Goal: Navigation & Orientation: Find specific page/section

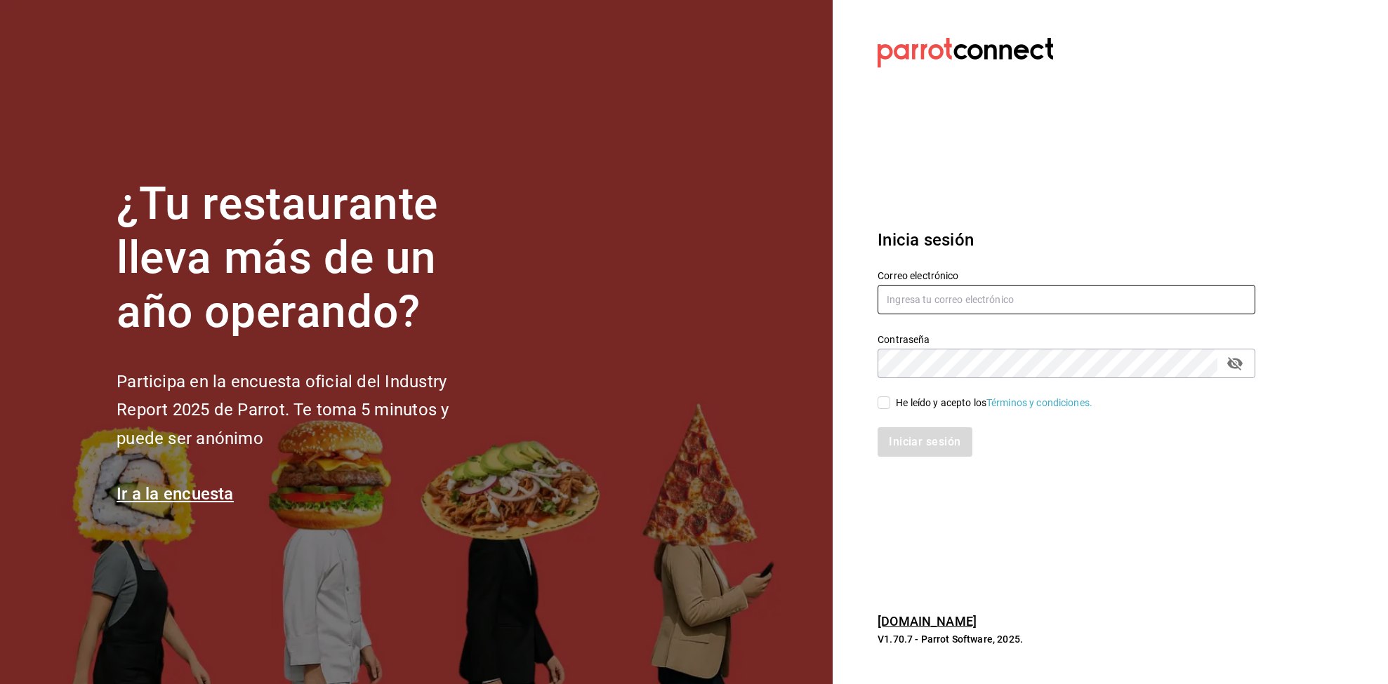
click at [960, 293] on input "text" at bounding box center [1066, 299] width 378 height 29
type input "abel090289@gmail.com"
click at [887, 397] on input "He leído y acepto los Términos y condiciones." at bounding box center [883, 403] width 13 height 13
checkbox input "true"
click at [906, 436] on button "Iniciar sesión" at bounding box center [924, 441] width 95 height 29
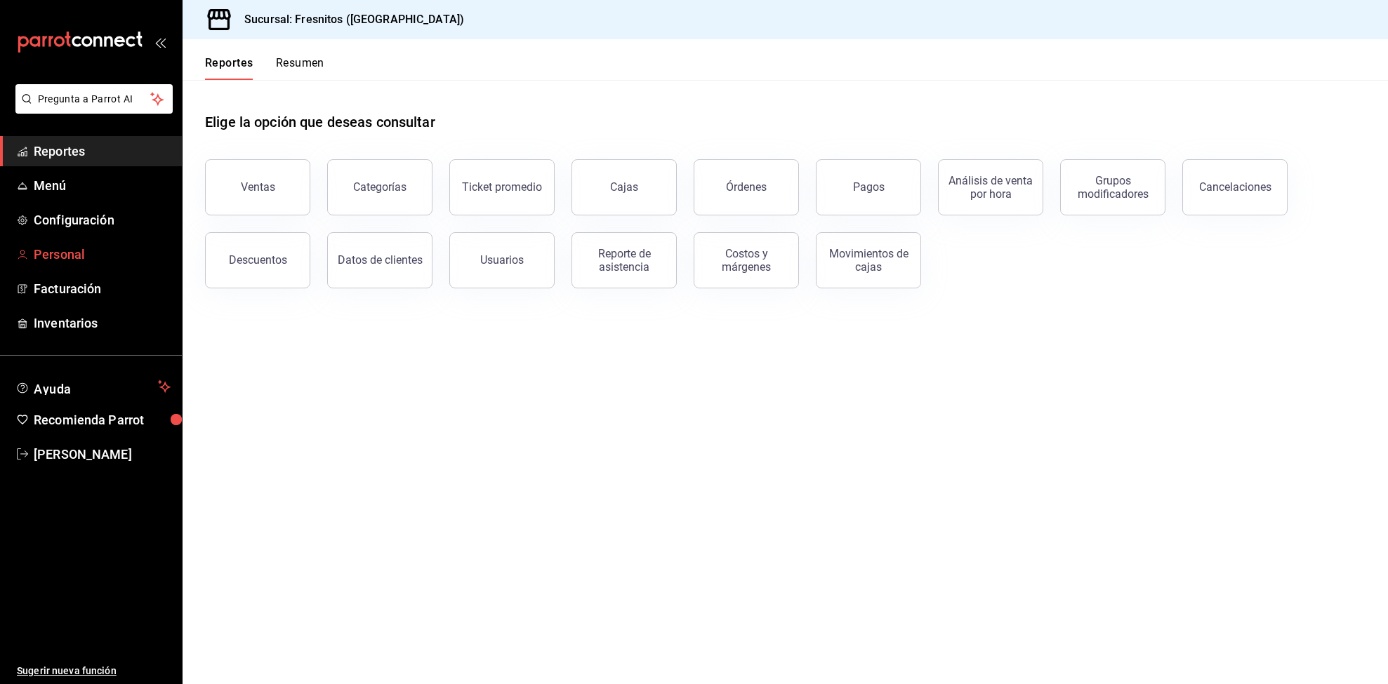
click at [41, 256] on span "Personal" at bounding box center [102, 254] width 137 height 19
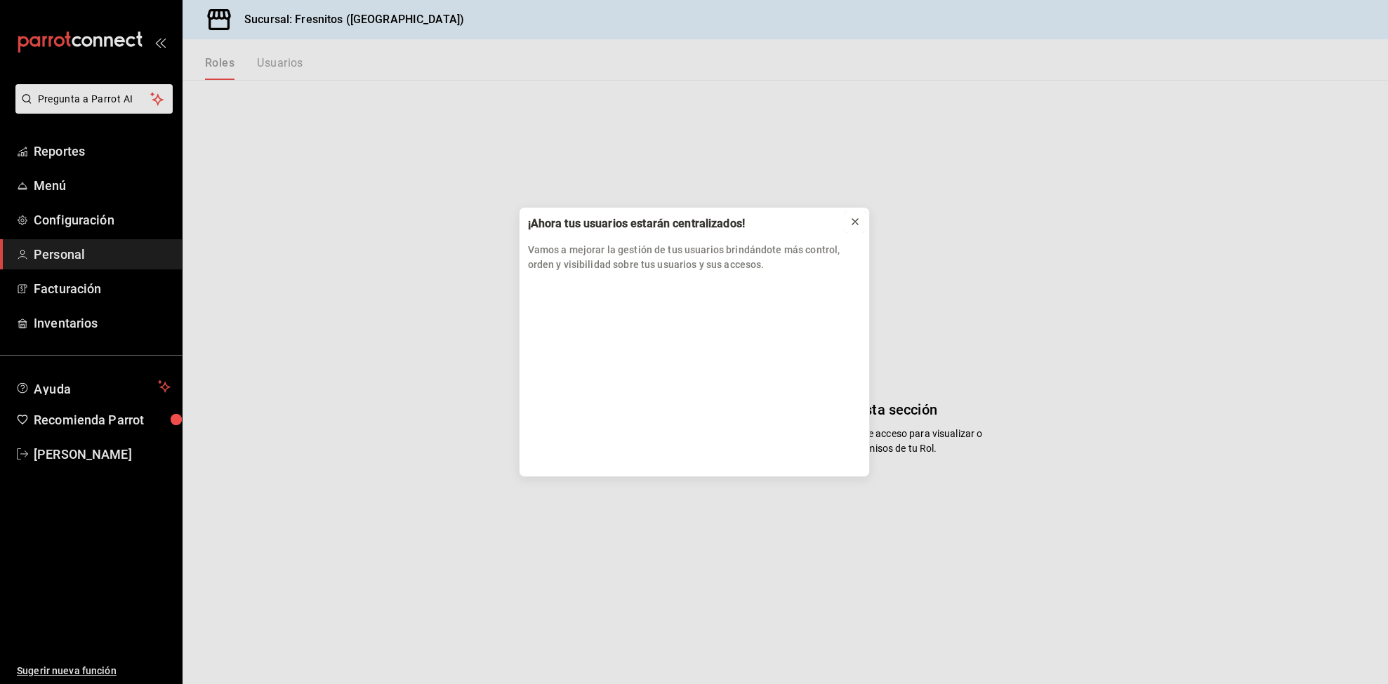
click at [855, 224] on icon at bounding box center [854, 221] width 11 height 11
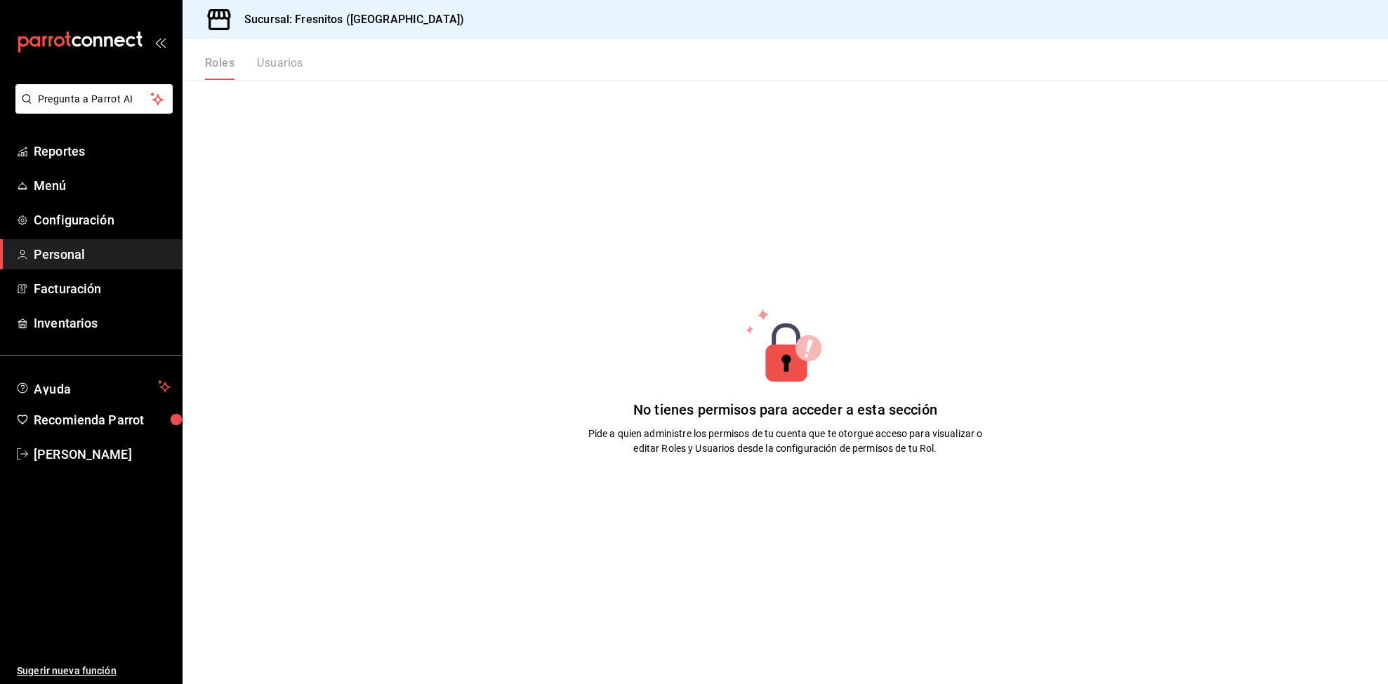
drag, startPoint x: 291, startPoint y: 61, endPoint x: 300, endPoint y: 72, distance: 14.5
click at [291, 61] on div "Roles Usuarios" at bounding box center [254, 68] width 98 height 24
click at [305, 80] on div "Roles Usuarios No tienes permisos para acceder a esta sección Pide a quien admi…" at bounding box center [785, 361] width 1205 height 645
click at [291, 66] on div "Roles Usuarios" at bounding box center [254, 68] width 98 height 24
click at [283, 64] on div "Roles Usuarios" at bounding box center [254, 68] width 98 height 24
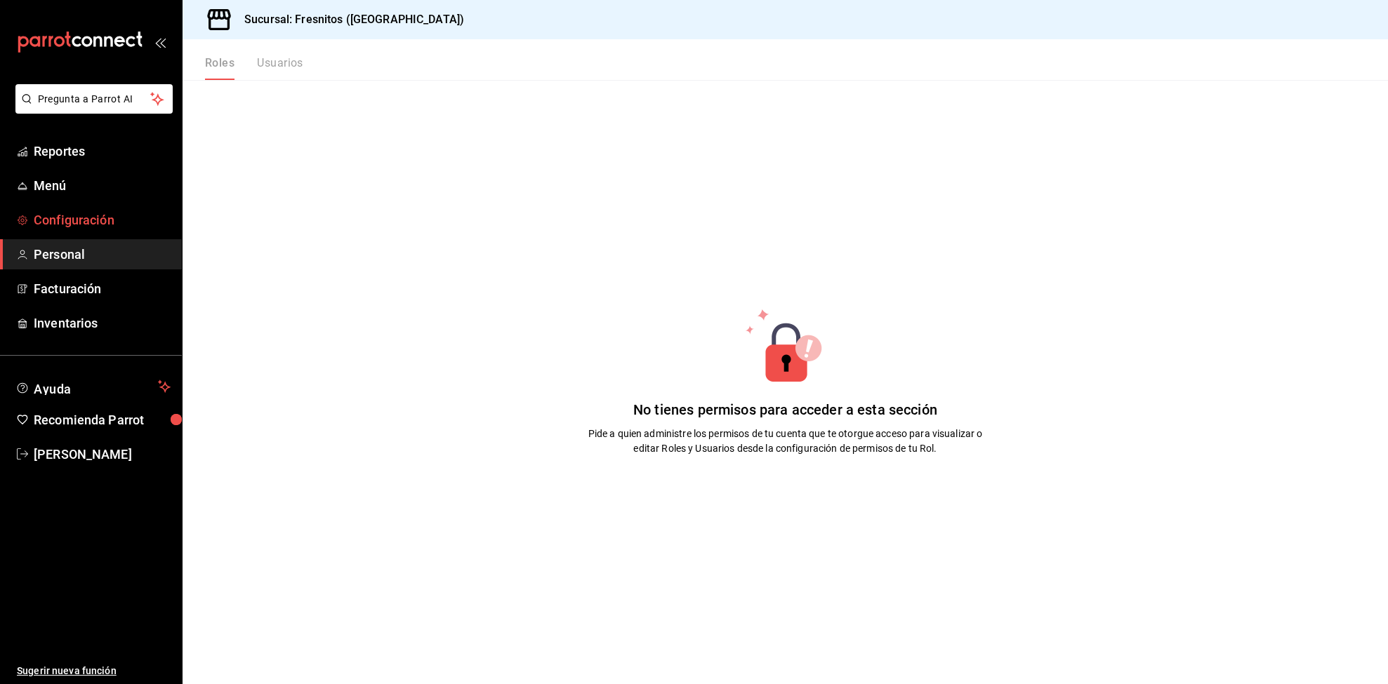
click at [65, 217] on span "Configuración" at bounding box center [102, 220] width 137 height 19
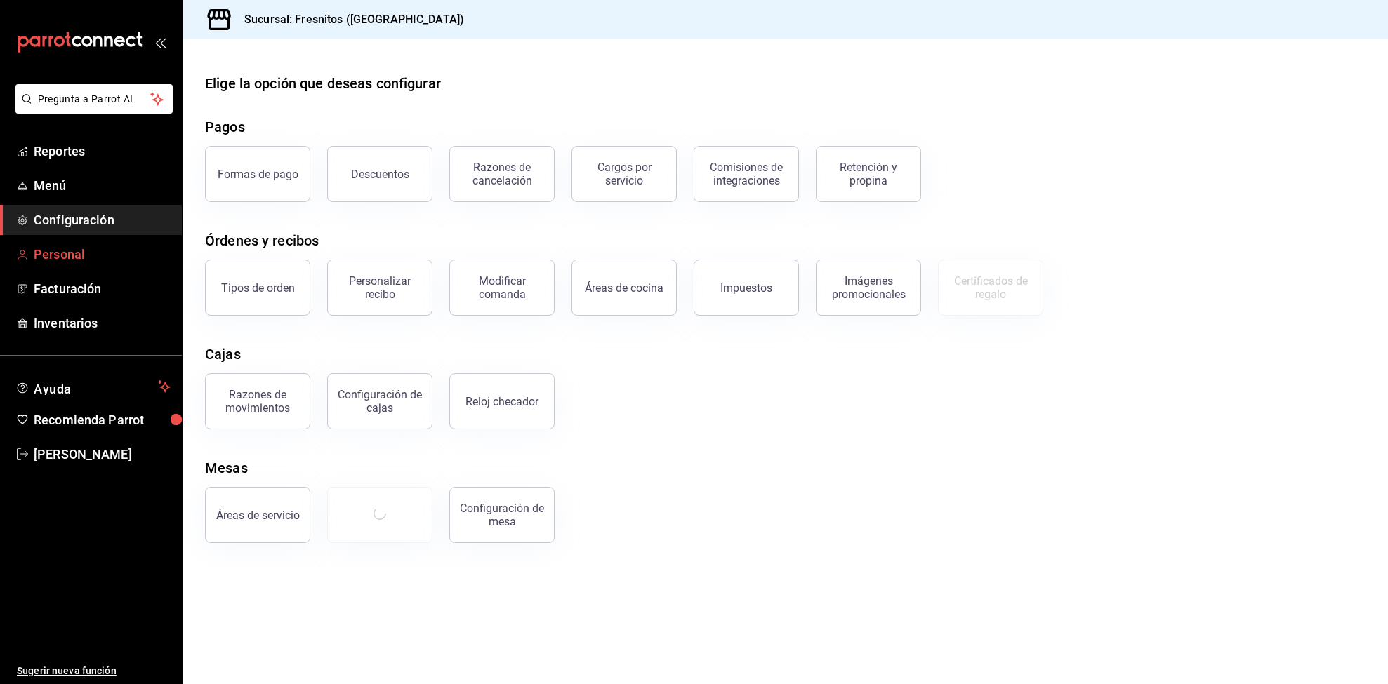
click at [55, 251] on span "Personal" at bounding box center [102, 254] width 137 height 19
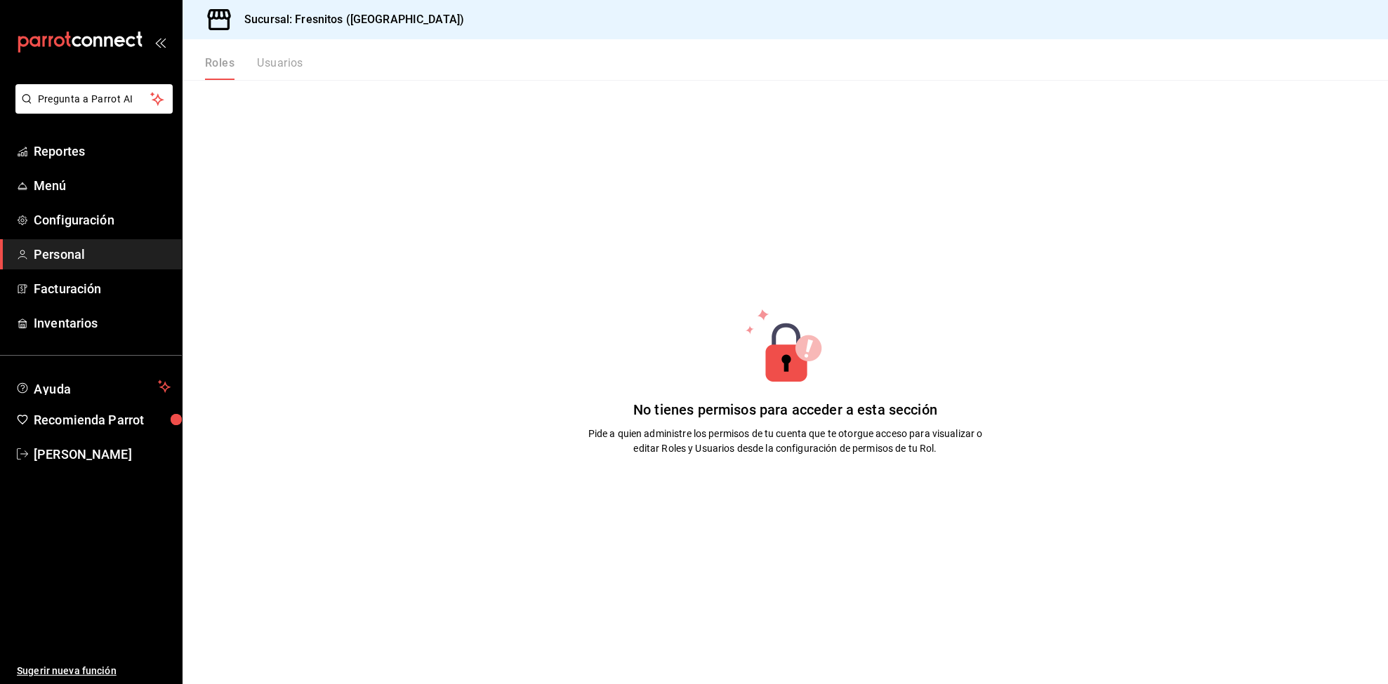
click at [283, 60] on div "Roles Usuarios" at bounding box center [254, 68] width 98 height 24
click at [213, 68] on div "Roles Usuarios" at bounding box center [254, 68] width 98 height 24
click at [78, 248] on span "Personal" at bounding box center [102, 254] width 137 height 19
click at [80, 211] on span "Configuración" at bounding box center [102, 220] width 137 height 19
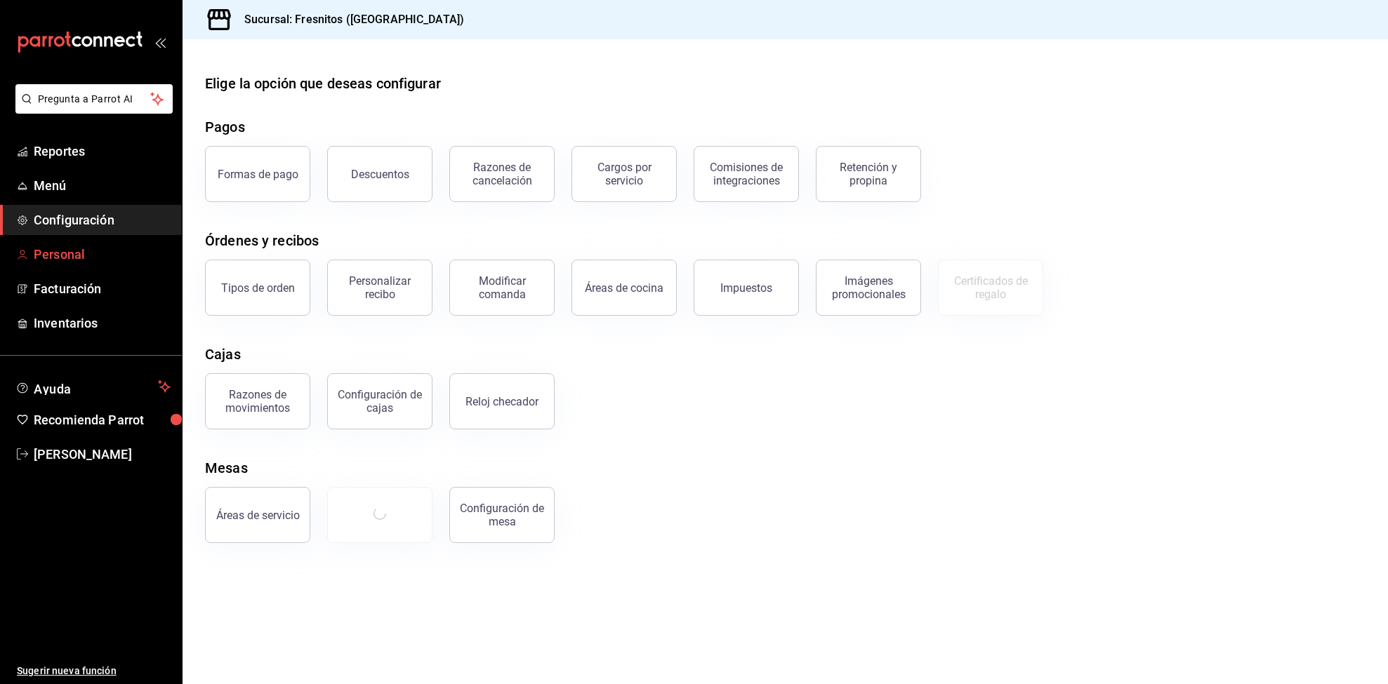
click at [83, 253] on span "Personal" at bounding box center [102, 254] width 137 height 19
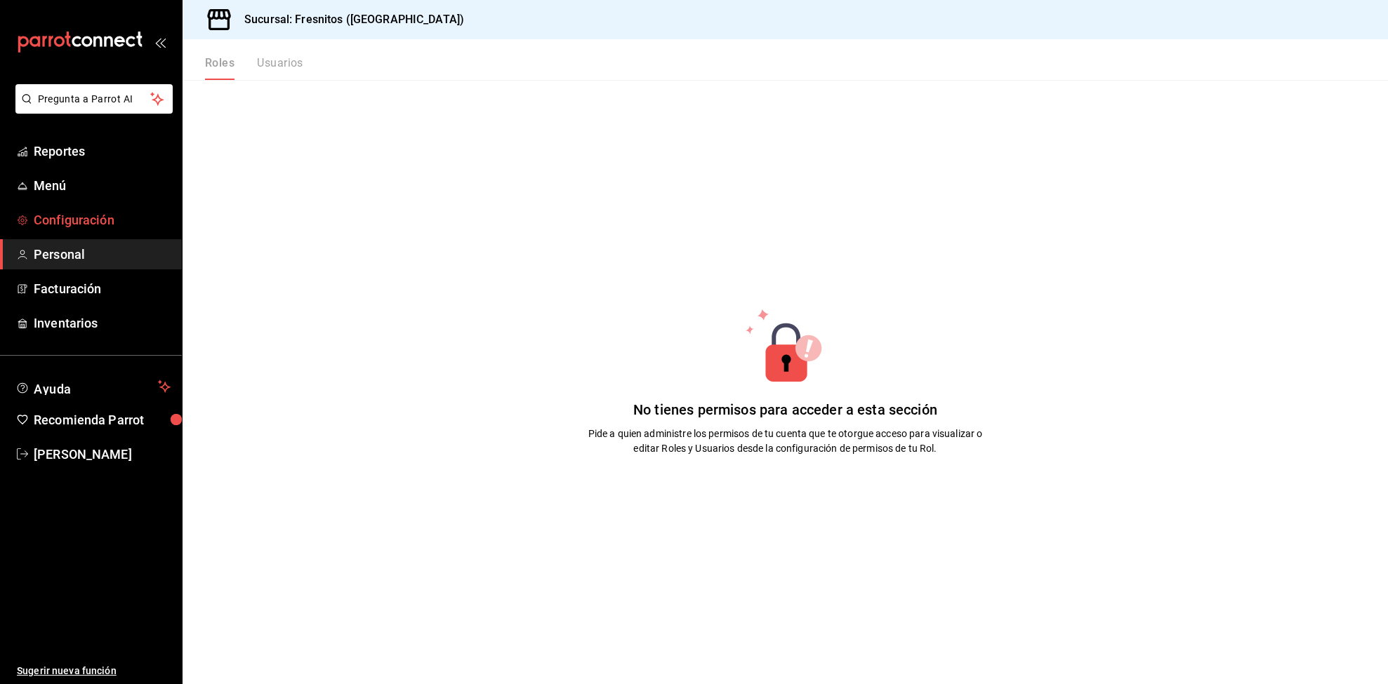
click at [80, 213] on span "Configuración" at bounding box center [102, 220] width 137 height 19
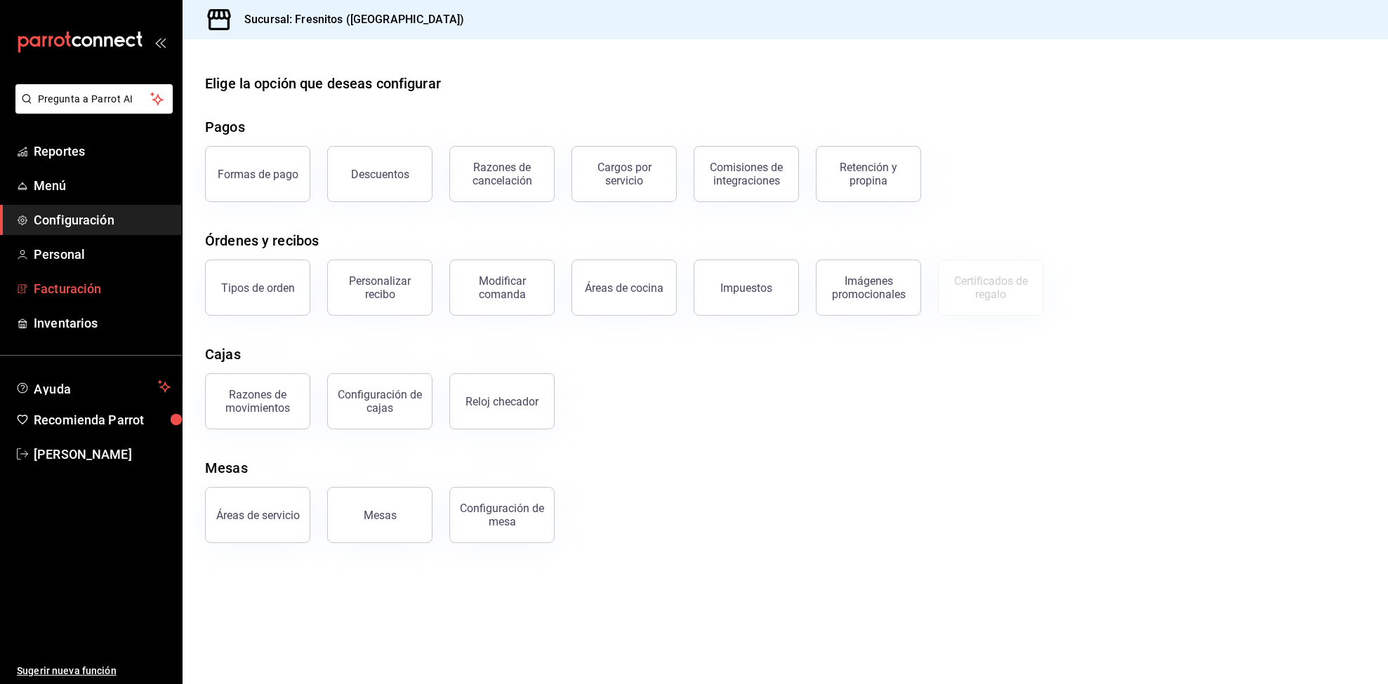
click at [64, 289] on span "Facturación" at bounding box center [102, 288] width 137 height 19
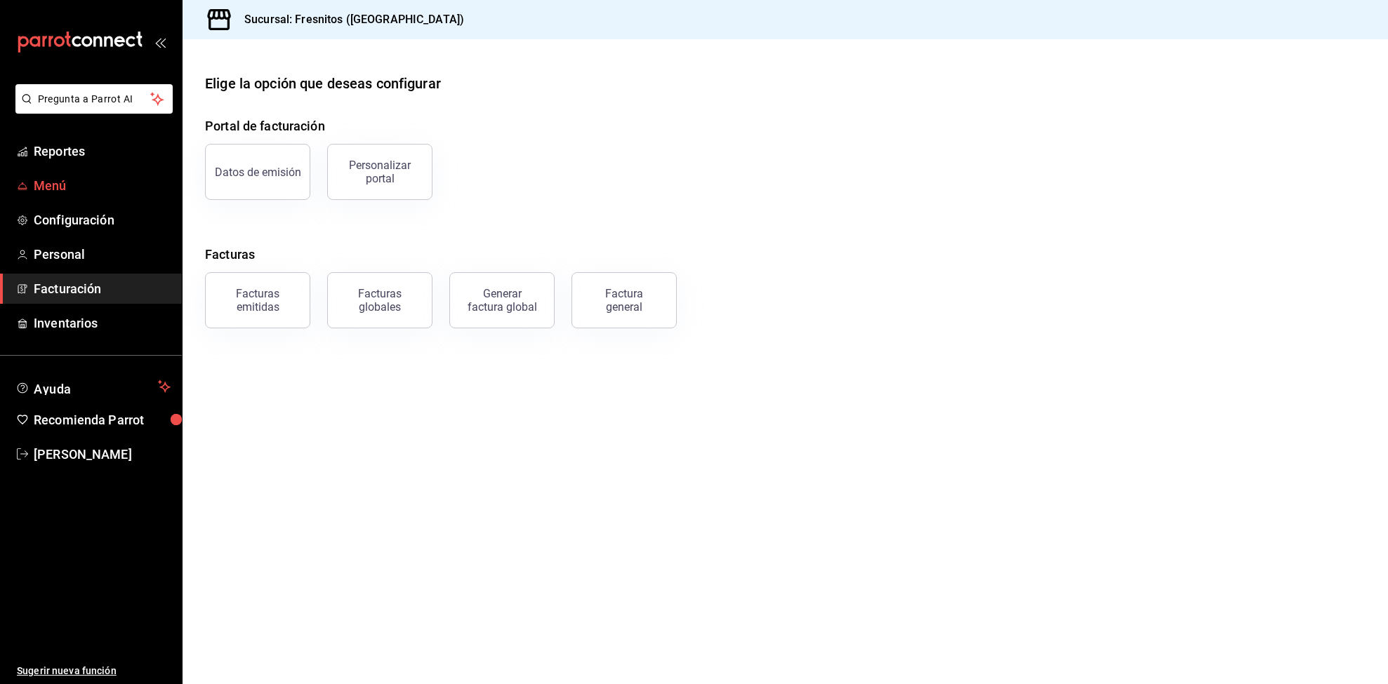
click at [55, 177] on span "Menú" at bounding box center [102, 185] width 137 height 19
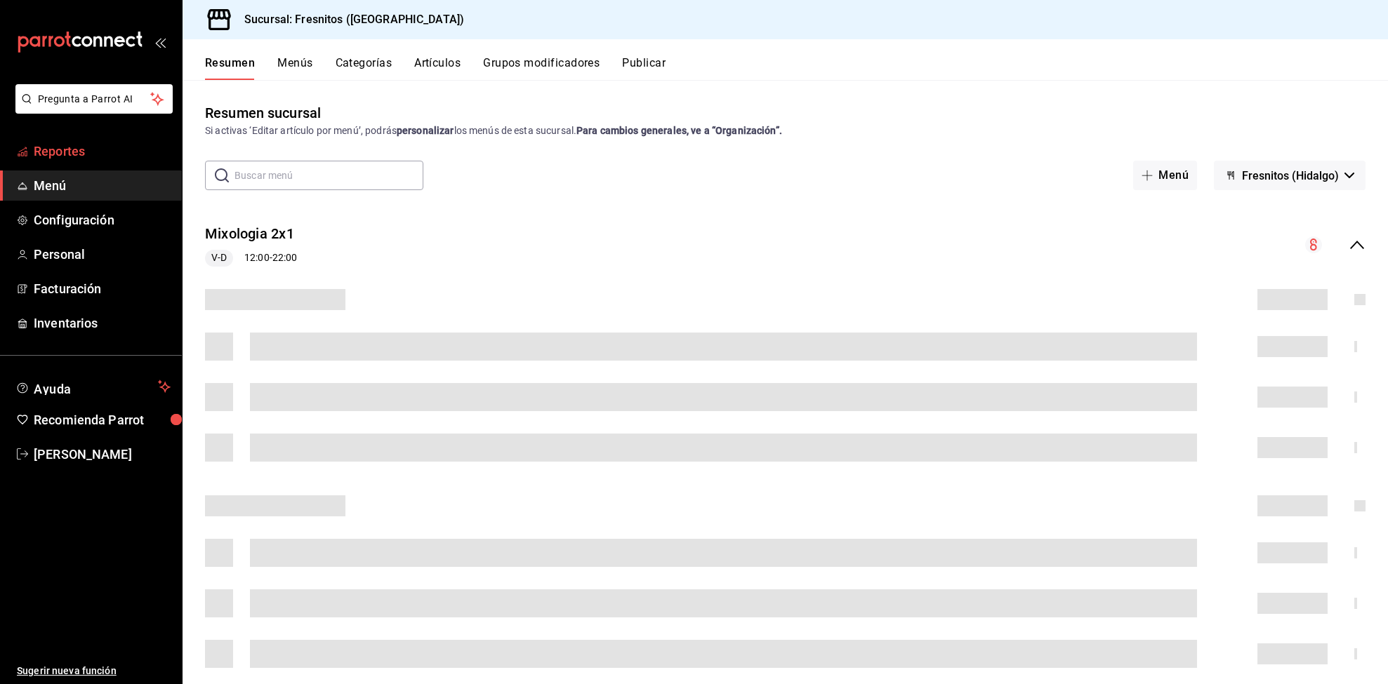
click at [49, 145] on span "Reportes" at bounding box center [102, 151] width 137 height 19
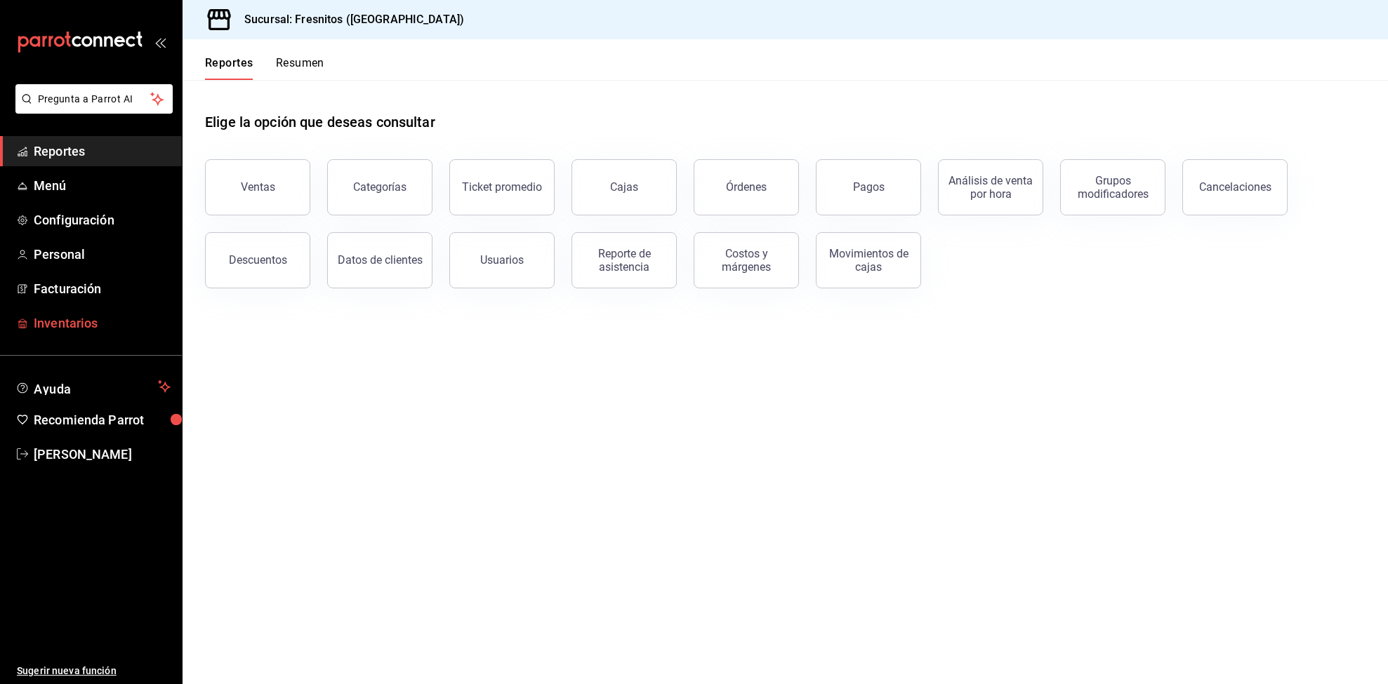
click at [55, 317] on span "Inventarios" at bounding box center [102, 323] width 137 height 19
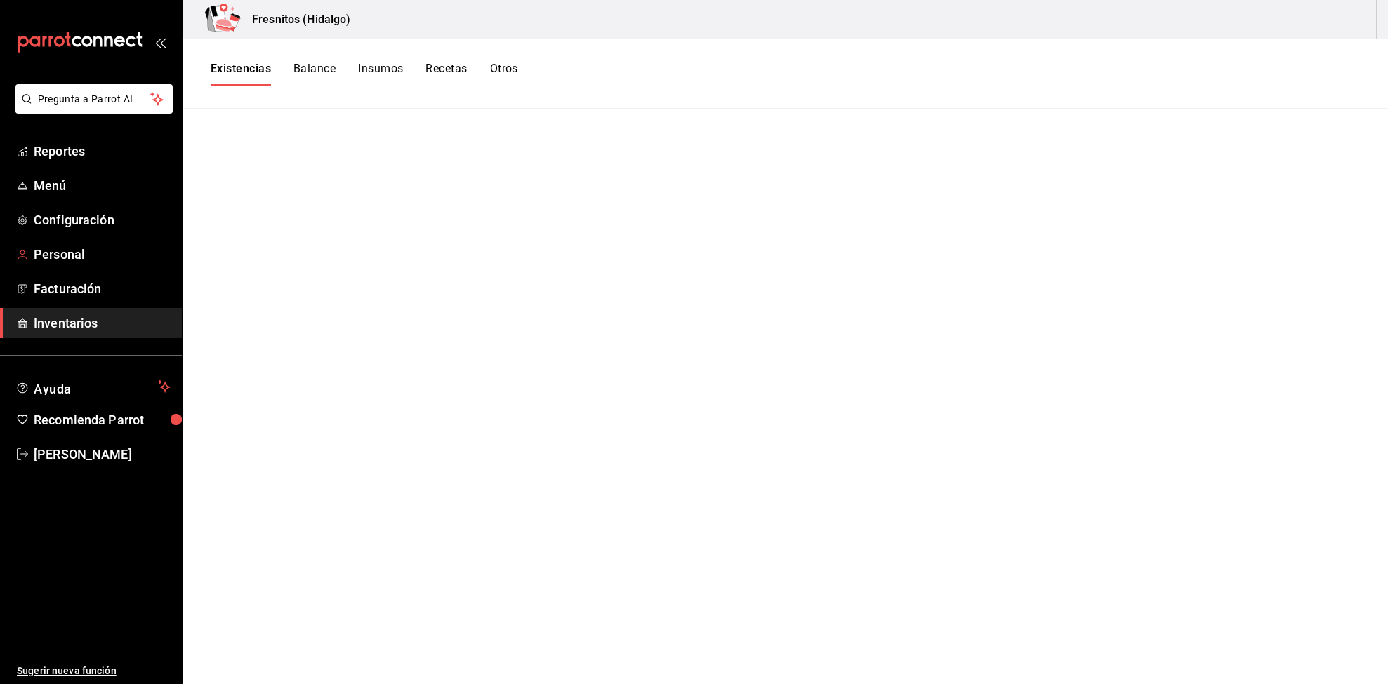
click at [74, 238] on ul "Reportes Menú Configuración Personal Facturación Inventarios" at bounding box center [91, 237] width 182 height 202
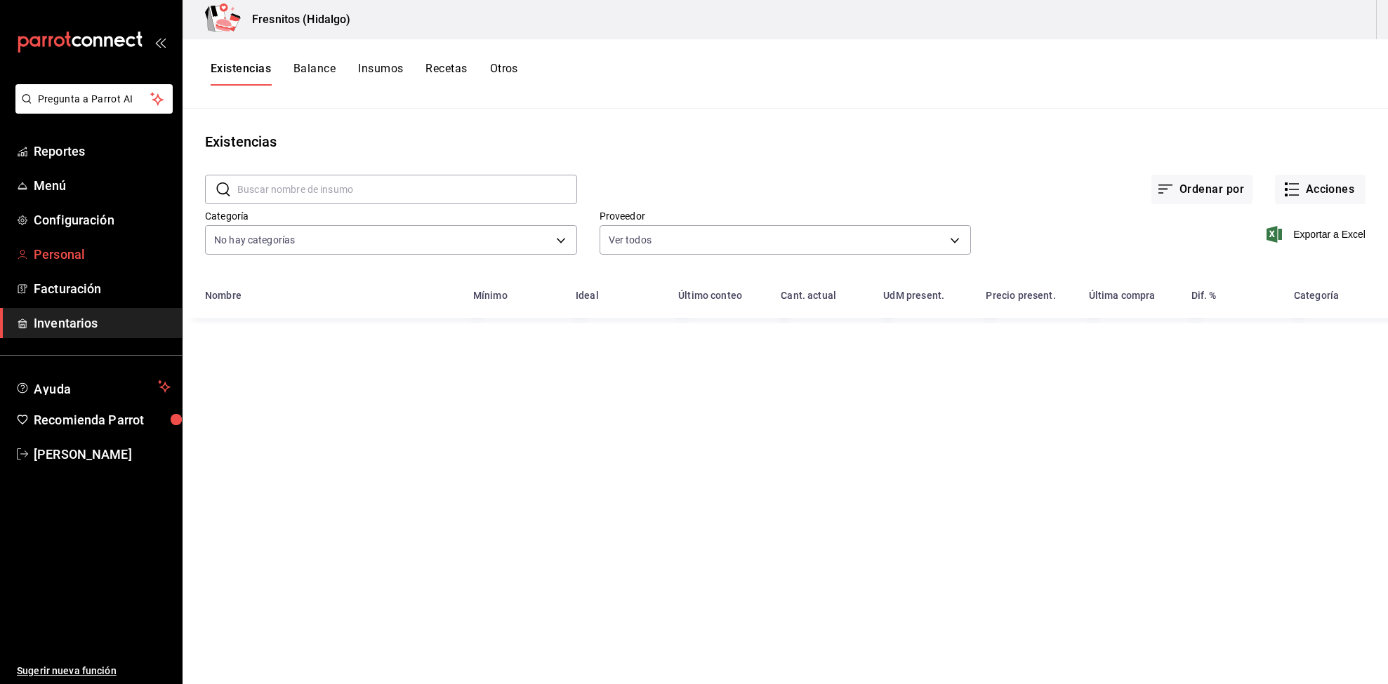
click at [65, 256] on span "Personal" at bounding box center [102, 254] width 137 height 19
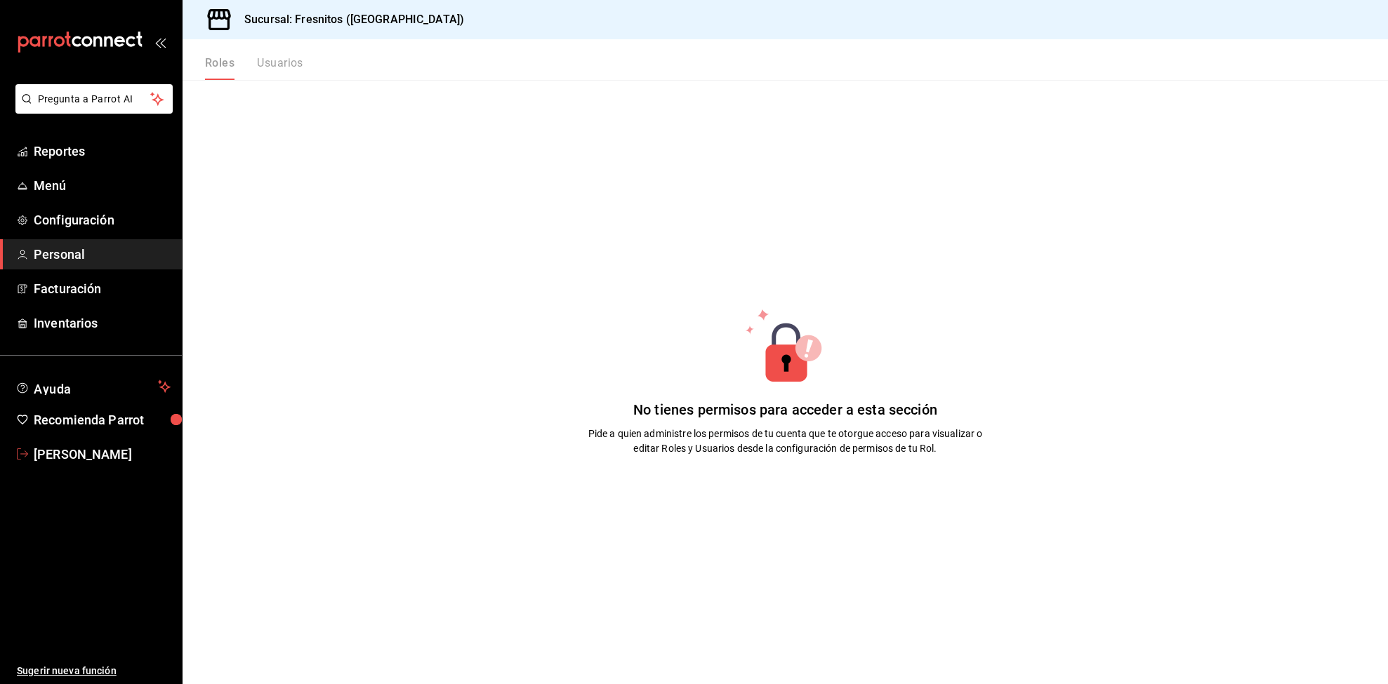
drag, startPoint x: 44, startPoint y: 444, endPoint x: 46, endPoint y: 430, distance: 14.2
click at [46, 443] on link "[PERSON_NAME]" at bounding box center [91, 454] width 182 height 30
click at [46, 443] on html "Pregunta a Parrot AI Reportes Menú Configuración Personal Facturación Inventari…" at bounding box center [694, 342] width 1388 height 684
